Goal: Find contact information: Find contact information

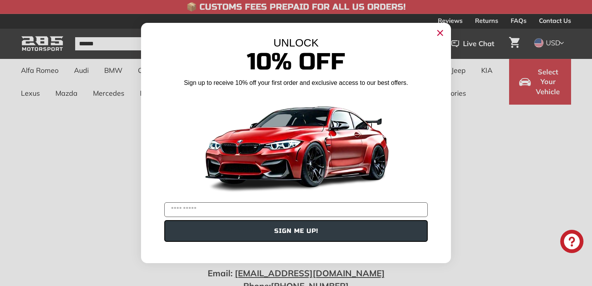
click at [438, 35] on icon "Close dialog" at bounding box center [440, 33] width 5 height 5
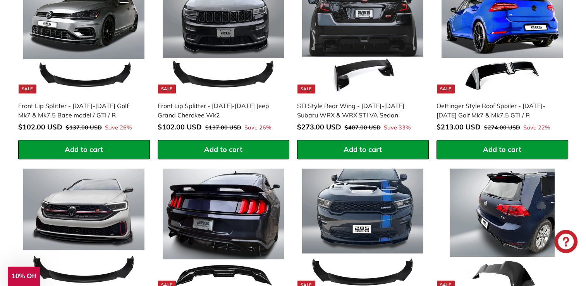
scroll to position [546, 0]
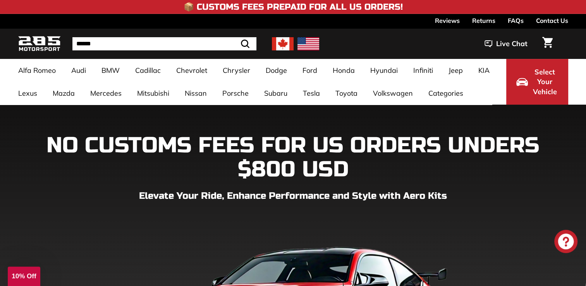
click at [551, 22] on link "Contact Us" at bounding box center [552, 20] width 32 height 13
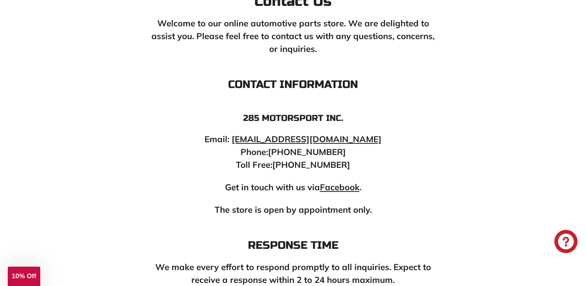
scroll to position [133, 0]
